Goal: Information Seeking & Learning: Learn about a topic

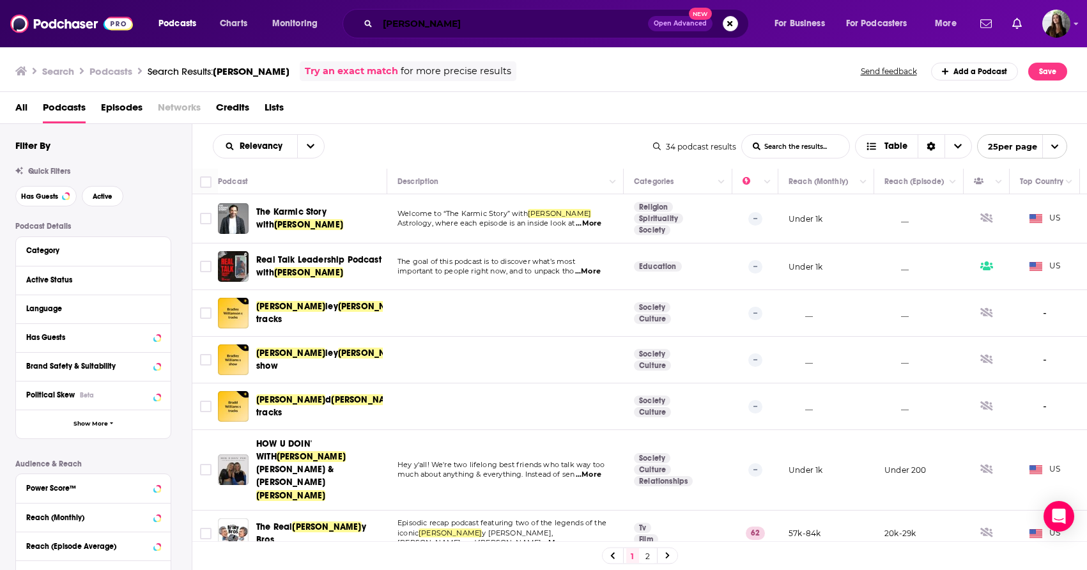
click at [434, 29] on input "[PERSON_NAME]" at bounding box center [513, 23] width 270 height 20
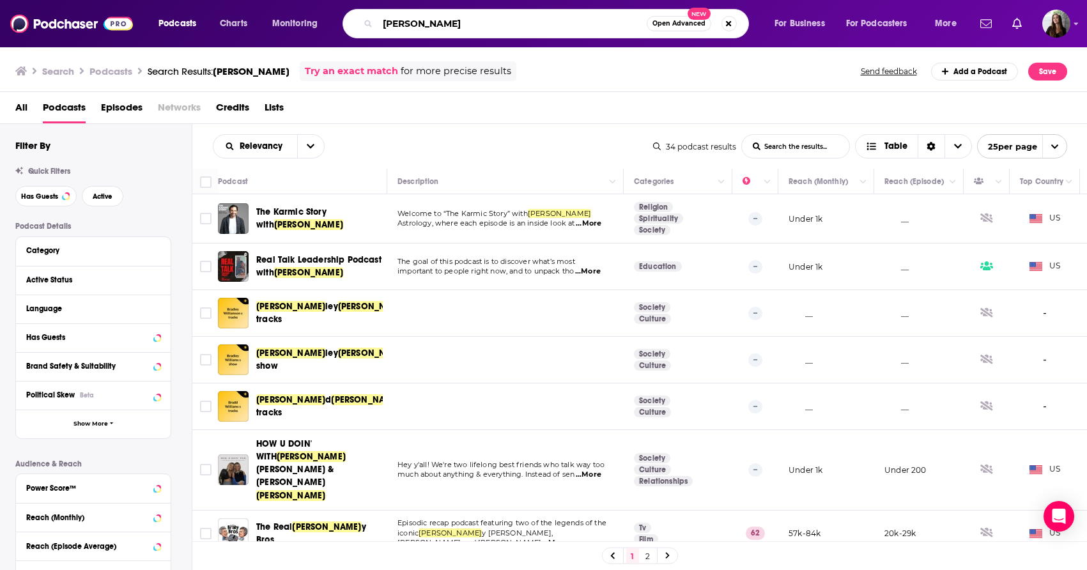
click at [434, 29] on input "[PERSON_NAME]" at bounding box center [512, 23] width 269 height 20
type input "bookwards"
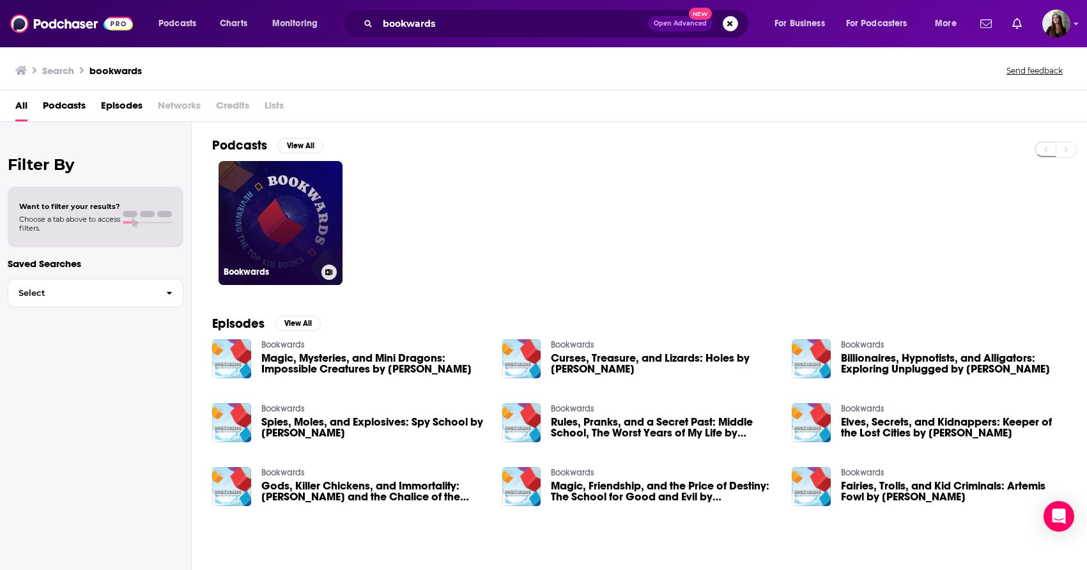
click at [248, 194] on link "Bookwards" at bounding box center [280, 223] width 124 height 124
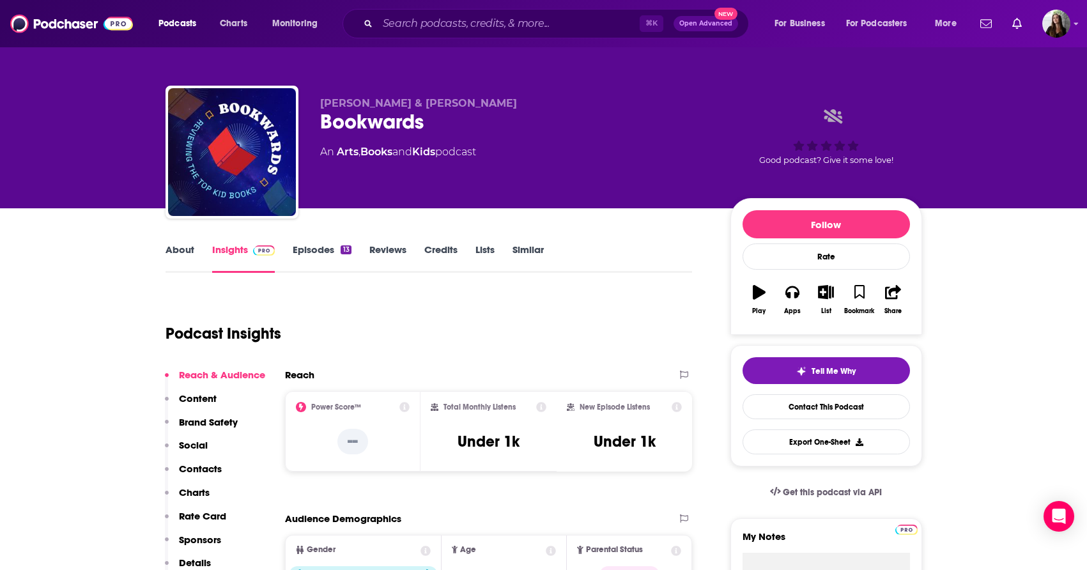
scroll to position [14, 0]
